Goal: Transaction & Acquisition: Purchase product/service

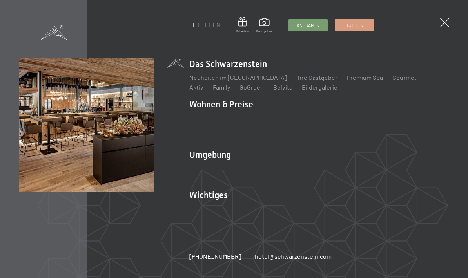
click at [355, 81] on link "Premium Spa" at bounding box center [365, 77] width 36 height 7
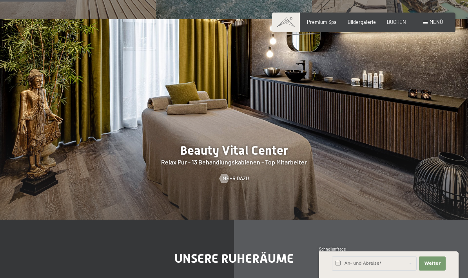
scroll to position [642, 0]
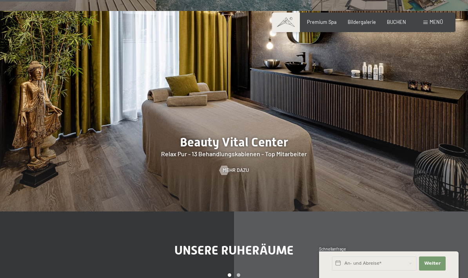
click at [248, 174] on span "Mehr dazu" at bounding box center [236, 170] width 26 height 7
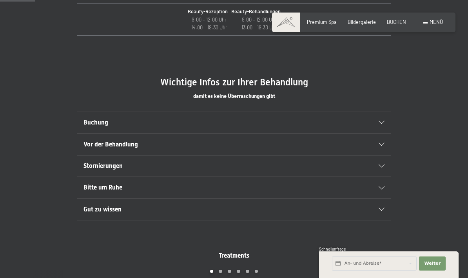
scroll to position [371, 0]
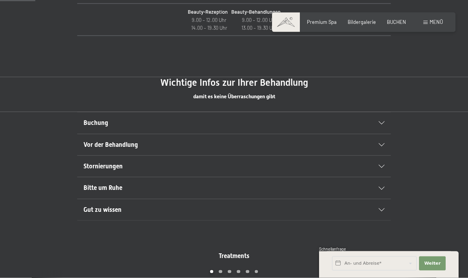
click at [378, 127] on div "Buchung" at bounding box center [234, 123] width 301 height 21
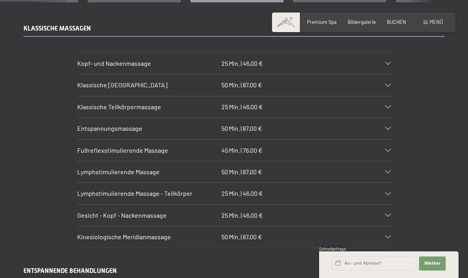
scroll to position [704, 0]
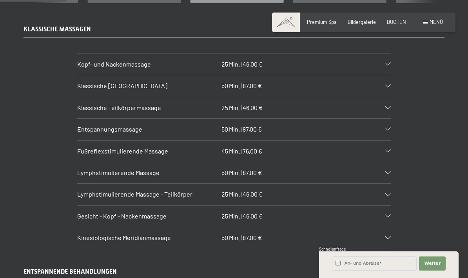
click at [383, 58] on div "Kopf- und Nackenmassage 25 Min. | 46,00 €" at bounding box center [234, 64] width 314 height 21
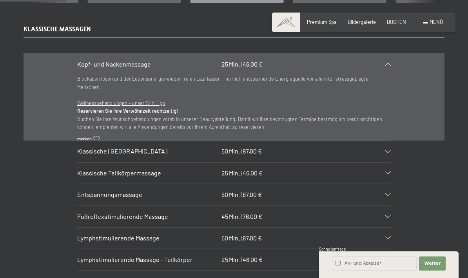
click at [387, 186] on div "Entspannungsmassage 50 Min. | 87,00 €" at bounding box center [234, 194] width 314 height 21
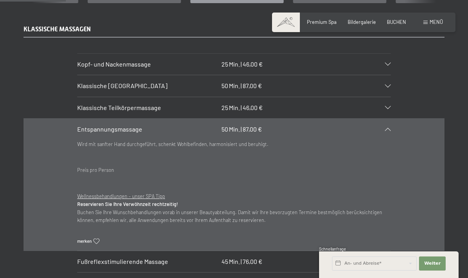
click at [384, 121] on div "Entspannungsmassage 50 Min. | 87,00 €" at bounding box center [234, 129] width 314 height 21
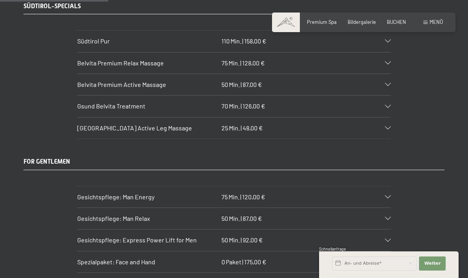
scroll to position [1158, 0]
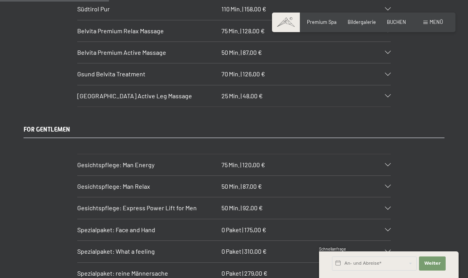
click at [380, 176] on div "Gesichtspflege: Man Relax 50 Min. | 87,00 €" at bounding box center [234, 186] width 314 height 21
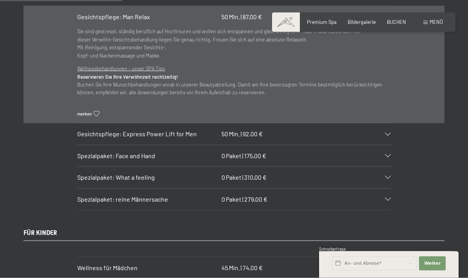
scroll to position [1340, 0]
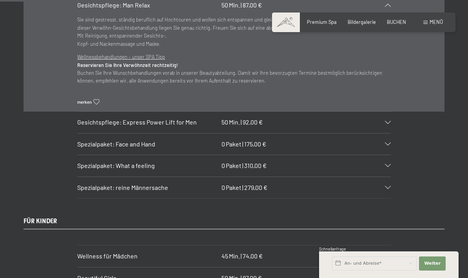
click at [385, 157] on div "Spezialpaket: What a feeling 0 Paket | 310,00 €" at bounding box center [234, 165] width 314 height 21
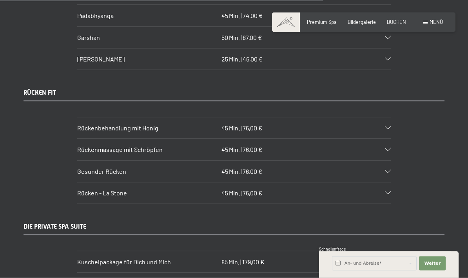
scroll to position [3503, 0]
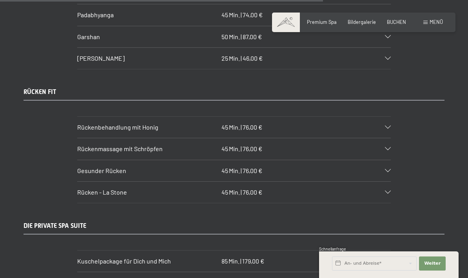
click at [384, 160] on div "Gesunder Rücken 45 Min. | 76,00 €" at bounding box center [234, 170] width 314 height 21
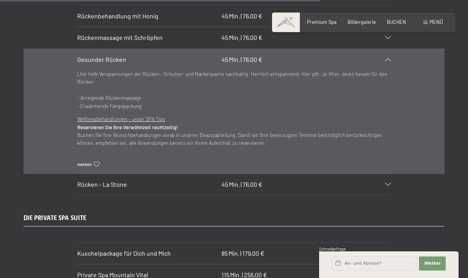
scroll to position [3459, 0]
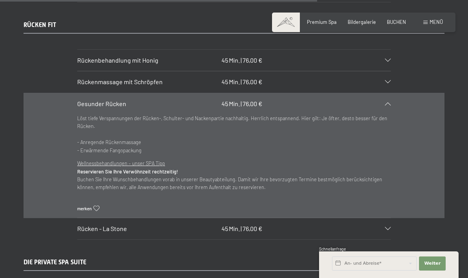
click at [387, 93] on div "Gesunder Rücken 45 Min. | 76,00 €" at bounding box center [234, 103] width 314 height 21
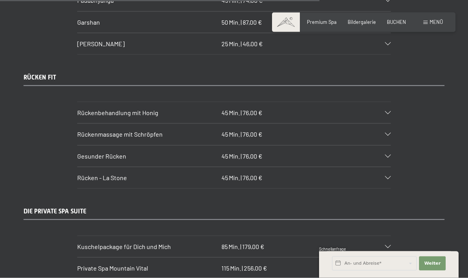
scroll to position [3406, 0]
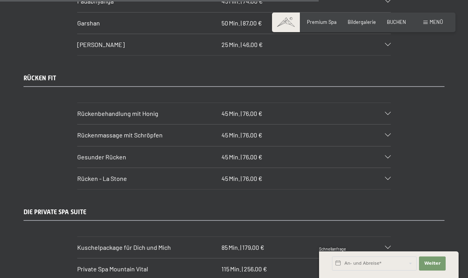
click at [385, 147] on div "Gesunder Rücken 45 Min. | 76,00 €" at bounding box center [234, 157] width 314 height 21
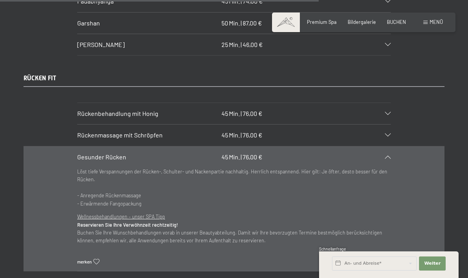
click at [96, 214] on u "Wellnessbehandlungen – unser SPA Tipp" at bounding box center [121, 217] width 88 height 6
click at [93, 222] on b "Reservieren Sie Ihre Verwöhnzeit rechtzeitig!" at bounding box center [127, 225] width 101 height 6
click at [433, 24] on span "Menü" at bounding box center [436, 22] width 13 height 6
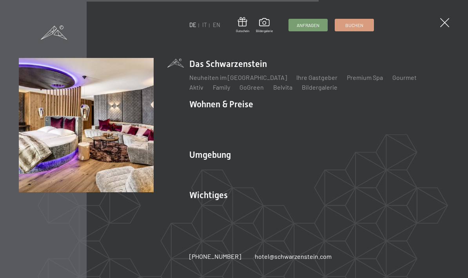
click at [232, 134] on link "Geschenksidee" at bounding box center [210, 137] width 43 height 7
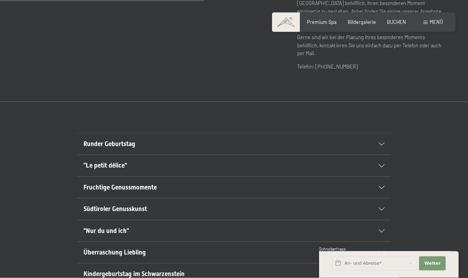
scroll to position [366, 0]
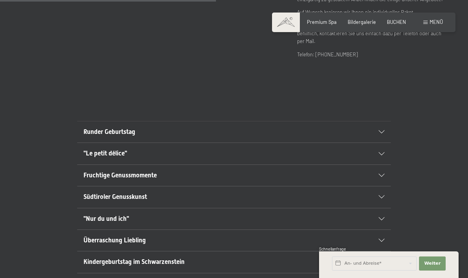
click at [378, 147] on div ""Le petit délice"" at bounding box center [234, 153] width 301 height 21
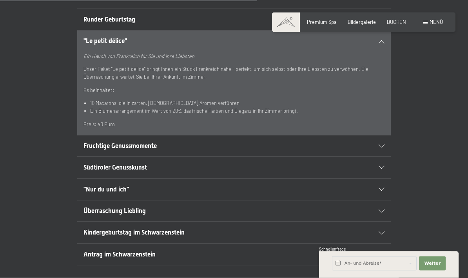
scroll to position [482, 0]
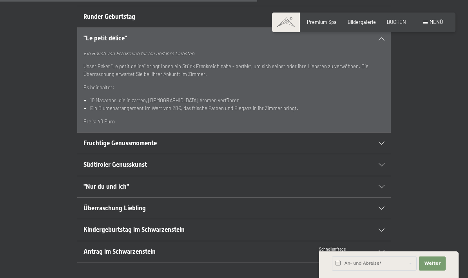
click at [100, 183] on span ""Nur du und ich"" at bounding box center [106, 186] width 45 height 7
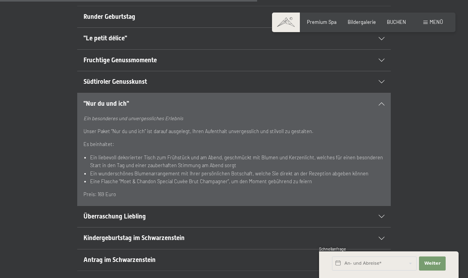
click at [98, 213] on h2 "Überraschung Liebling" at bounding box center [219, 217] width 271 height 9
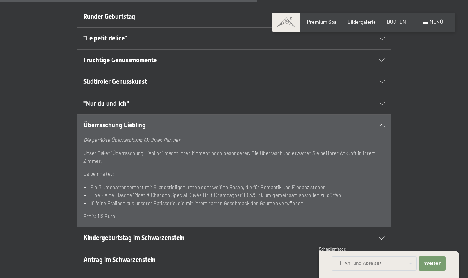
click at [97, 234] on span "Kindergeburtstag im Schwarzenstein" at bounding box center [134, 237] width 101 height 7
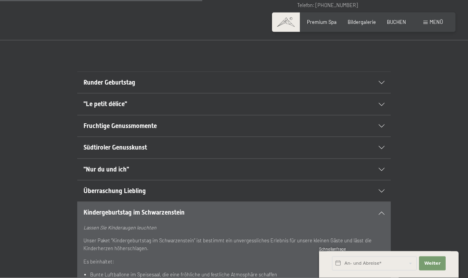
scroll to position [413, 0]
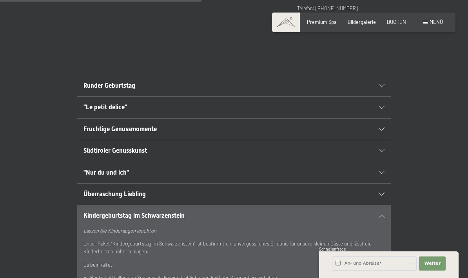
click at [99, 82] on span "Runder Geburtstag" at bounding box center [110, 85] width 52 height 7
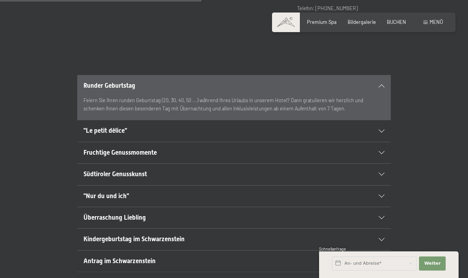
click at [381, 130] on icon at bounding box center [382, 131] width 6 height 3
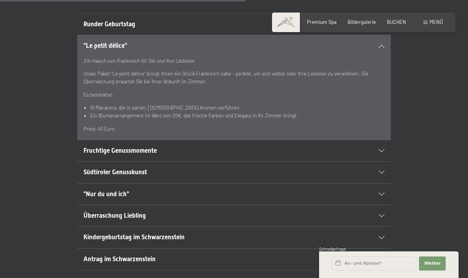
scroll to position [478, 0]
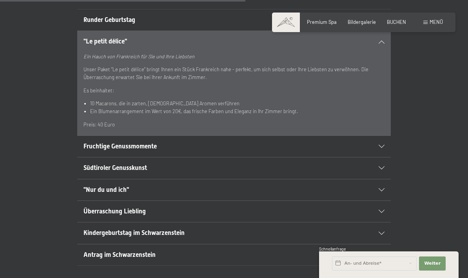
click at [379, 160] on div "Südtiroler Genusskunst" at bounding box center [234, 168] width 301 height 21
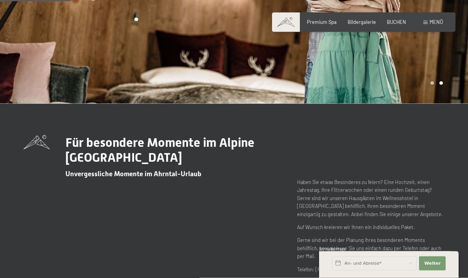
scroll to position [143, 0]
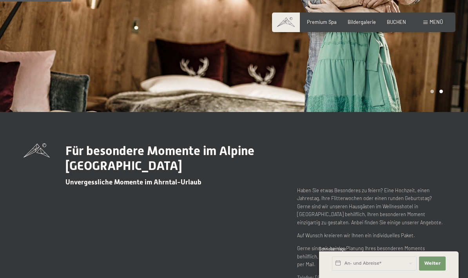
click at [431, 24] on span "Menü" at bounding box center [436, 22] width 13 height 6
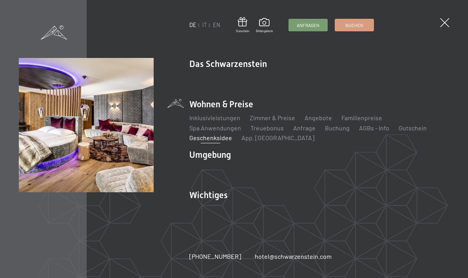
click at [399, 130] on link "Gutschein" at bounding box center [413, 127] width 28 height 7
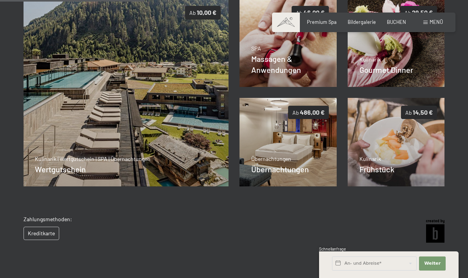
scroll to position [161, 0]
click at [288, 67] on div "SPA Massagen & Anwendungen Details" at bounding box center [288, 59] width 74 height 31
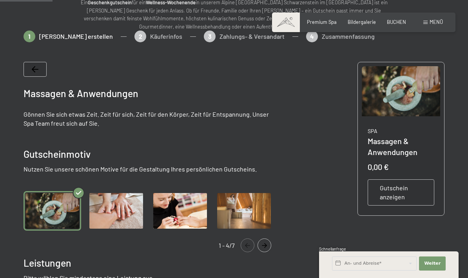
scroll to position [82, 0]
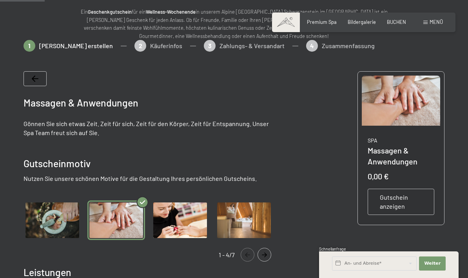
click at [115, 222] on img "Gallery" at bounding box center [116, 221] width 58 height 40
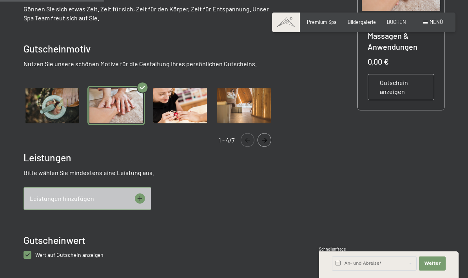
scroll to position [210, 0]
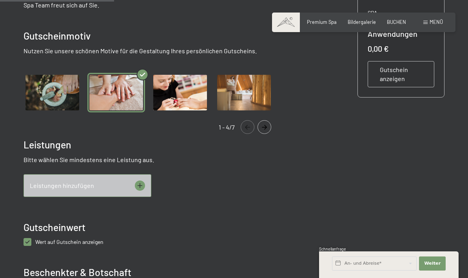
click at [55, 187] on span "Leistungen hinzufügen" at bounding box center [62, 186] width 64 height 9
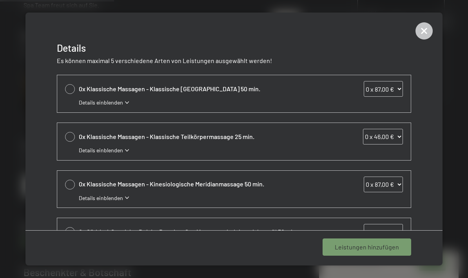
scroll to position [0, 0]
click at [91, 102] on span "Details einblenden" at bounding box center [101, 103] width 44 height 8
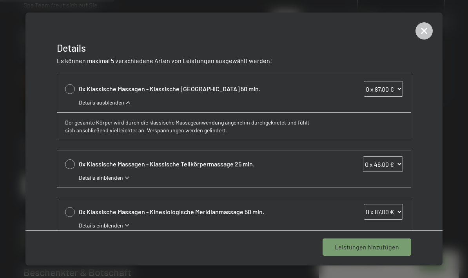
click at [91, 105] on span "Details ausblenden" at bounding box center [101, 103] width 45 height 8
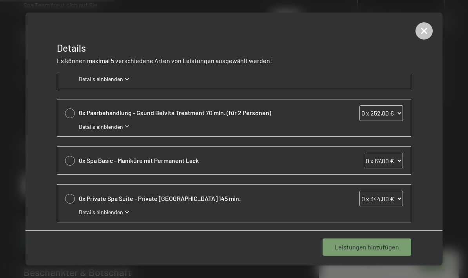
scroll to position [309, 0]
click at [422, 32] on icon at bounding box center [424, 30] width 17 height 17
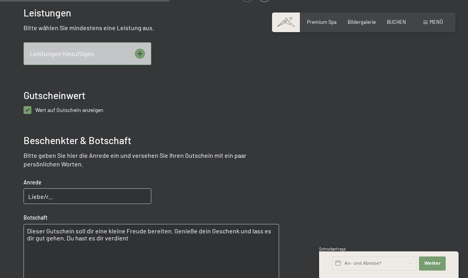
scroll to position [259, 0]
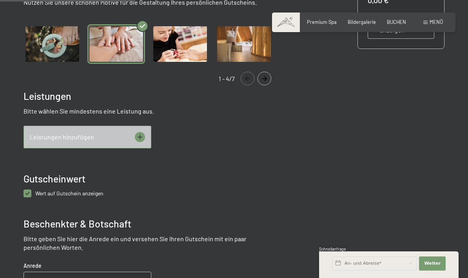
click at [261, 79] on icon "Navigate to next slide" at bounding box center [264, 78] width 13 height 5
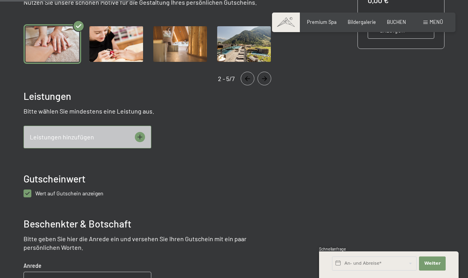
click at [266, 79] on icon "Navigate to next slide" at bounding box center [264, 78] width 5 height 5
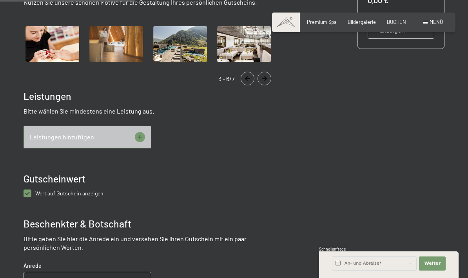
click at [266, 79] on icon "Navigate to next slide" at bounding box center [264, 78] width 5 height 5
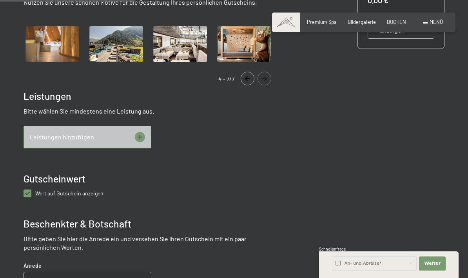
click at [263, 77] on icon "Navigate to next slide" at bounding box center [264, 78] width 13 height 5
click at [262, 78] on icon "Navigate to next slide" at bounding box center [264, 78] width 13 height 5
click at [267, 75] on button "Navigate to next slide" at bounding box center [265, 79] width 14 height 14
click at [266, 79] on icon "Navigate to next slide" at bounding box center [264, 78] width 5 height 5
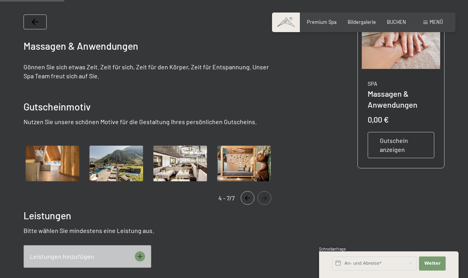
scroll to position [107, 0]
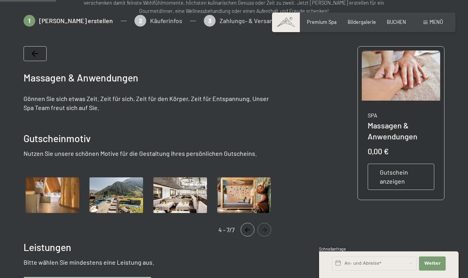
click at [404, 177] on span "Gutschein anzeigen" at bounding box center [401, 177] width 42 height 18
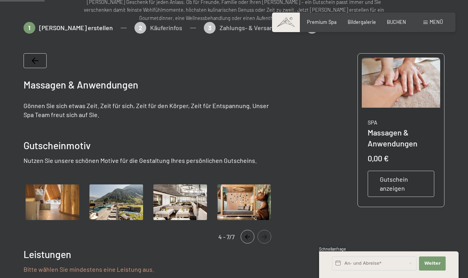
scroll to position [0, 0]
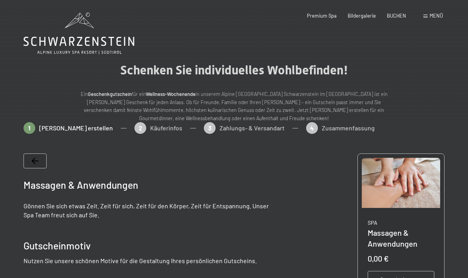
click at [431, 15] on span "Menü" at bounding box center [436, 16] width 13 height 6
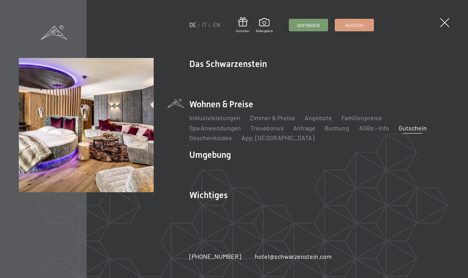
click at [421, 136] on ul "Inklusivleistungen Zimmer & Preise Liste Angebote Liste Familienpreise Spa Anwe…" at bounding box center [319, 128] width 260 height 29
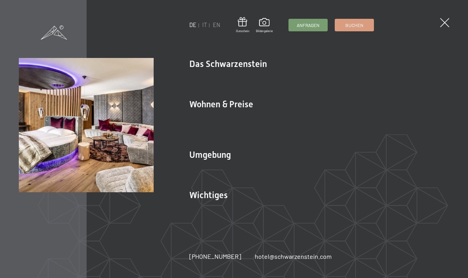
click at [251, 125] on link "Treuebonus" at bounding box center [267, 127] width 33 height 7
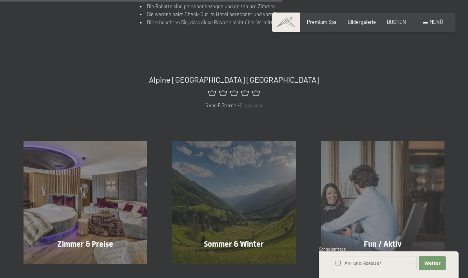
scroll to position [433, 0]
click at [437, 21] on span "Menü" at bounding box center [436, 22] width 13 height 6
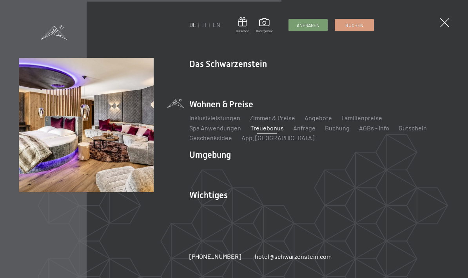
click at [232, 134] on link "Geschenksidee" at bounding box center [210, 137] width 43 height 7
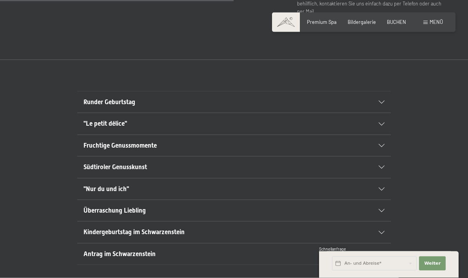
scroll to position [405, 0]
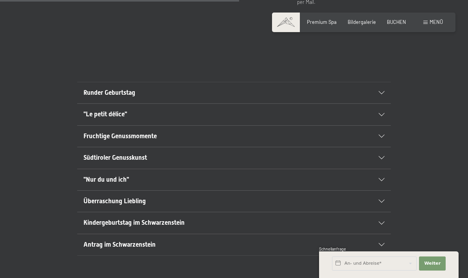
click at [378, 112] on div ""Le petit délice"" at bounding box center [234, 114] width 301 height 21
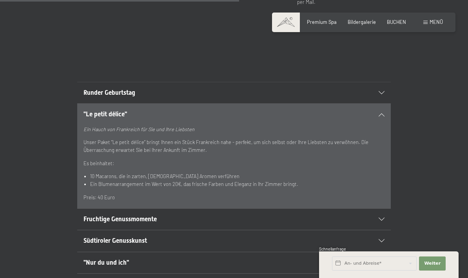
click at [380, 107] on div ""Le petit délice"" at bounding box center [234, 114] width 301 height 21
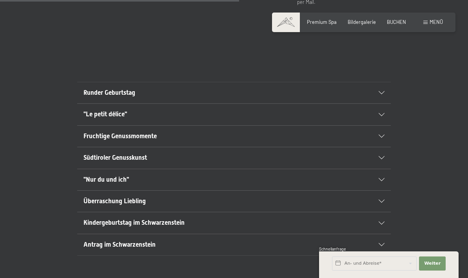
click at [427, 25] on div "Menü" at bounding box center [434, 22] width 20 height 7
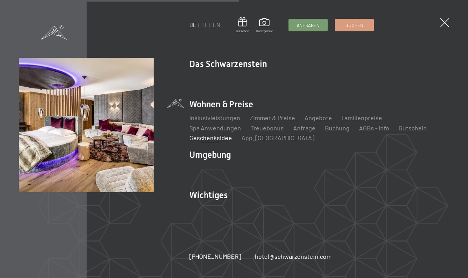
click at [399, 132] on link "Gutschein" at bounding box center [413, 127] width 28 height 7
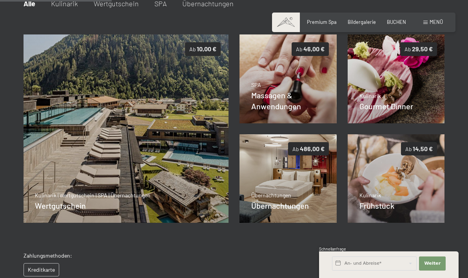
scroll to position [125, 0]
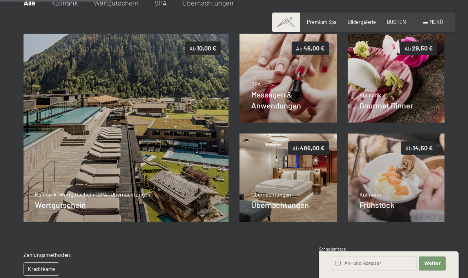
click at [405, 180] on img at bounding box center [396, 178] width 97 height 89
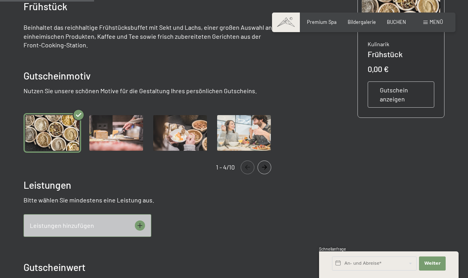
scroll to position [182, 0]
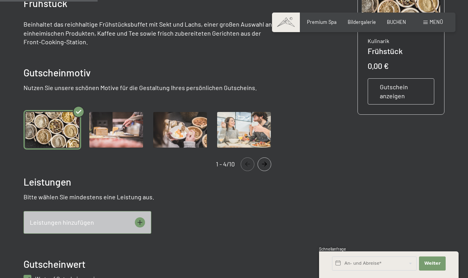
click at [39, 227] on div "Leistungen hinzufügen" at bounding box center [88, 222] width 128 height 23
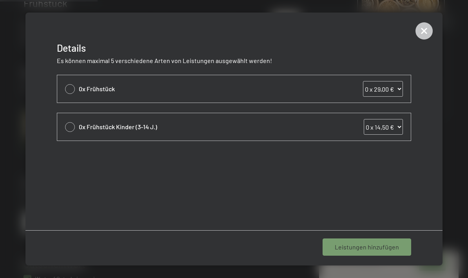
click at [424, 33] on icon at bounding box center [424, 31] width 8 height 8
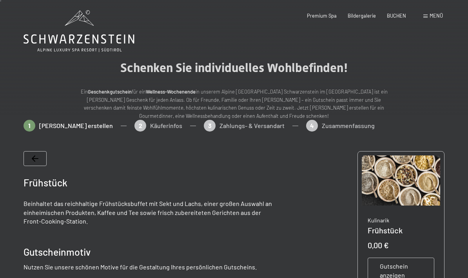
scroll to position [0, 0]
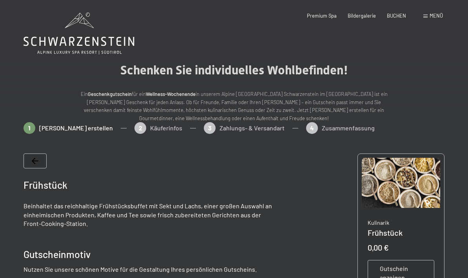
click at [427, 19] on div "Menü" at bounding box center [434, 16] width 20 height 7
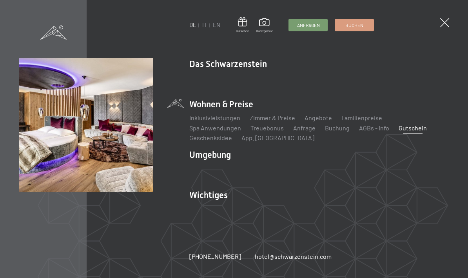
click at [399, 131] on link "Gutschein" at bounding box center [413, 127] width 28 height 7
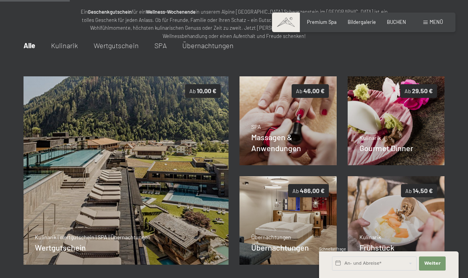
click at [269, 144] on span "Details" at bounding box center [268, 147] width 16 height 8
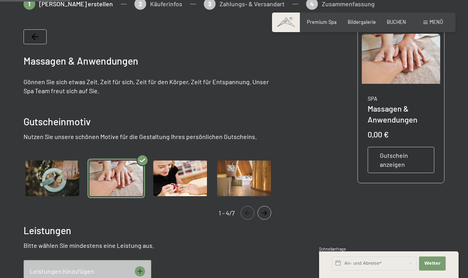
click at [110, 184] on img "Gallery" at bounding box center [116, 179] width 58 height 40
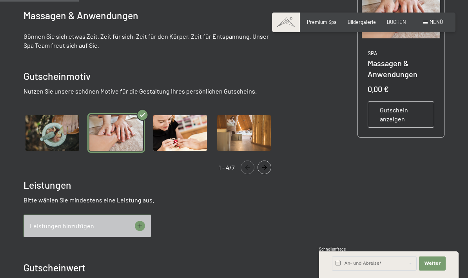
scroll to position [225, 0]
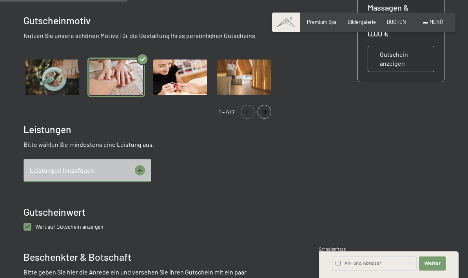
click at [31, 226] on label "Wert auf Gutschein anzeigen" at bounding box center [67, 227] width 72 height 8
click at [31, 226] on anzeigen "checkbox" at bounding box center [28, 227] width 8 height 8
checkbox anzeigen "false"
click at [40, 176] on div "Leistungen hinzufügen" at bounding box center [88, 170] width 128 height 23
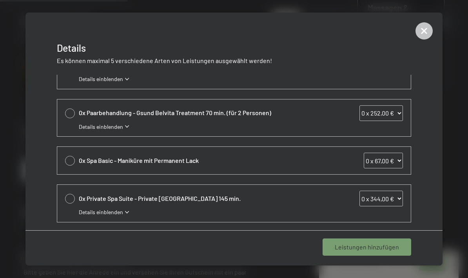
scroll to position [309, 0]
click at [336, 244] on div "Leistungen hinzufügen" at bounding box center [367, 247] width 89 height 17
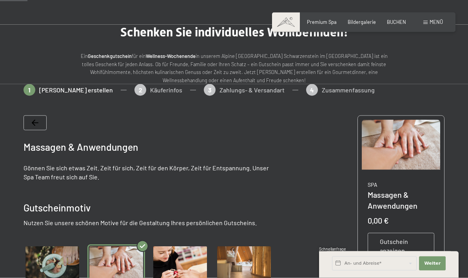
scroll to position [0, 0]
